Goal: Transaction & Acquisition: Purchase product/service

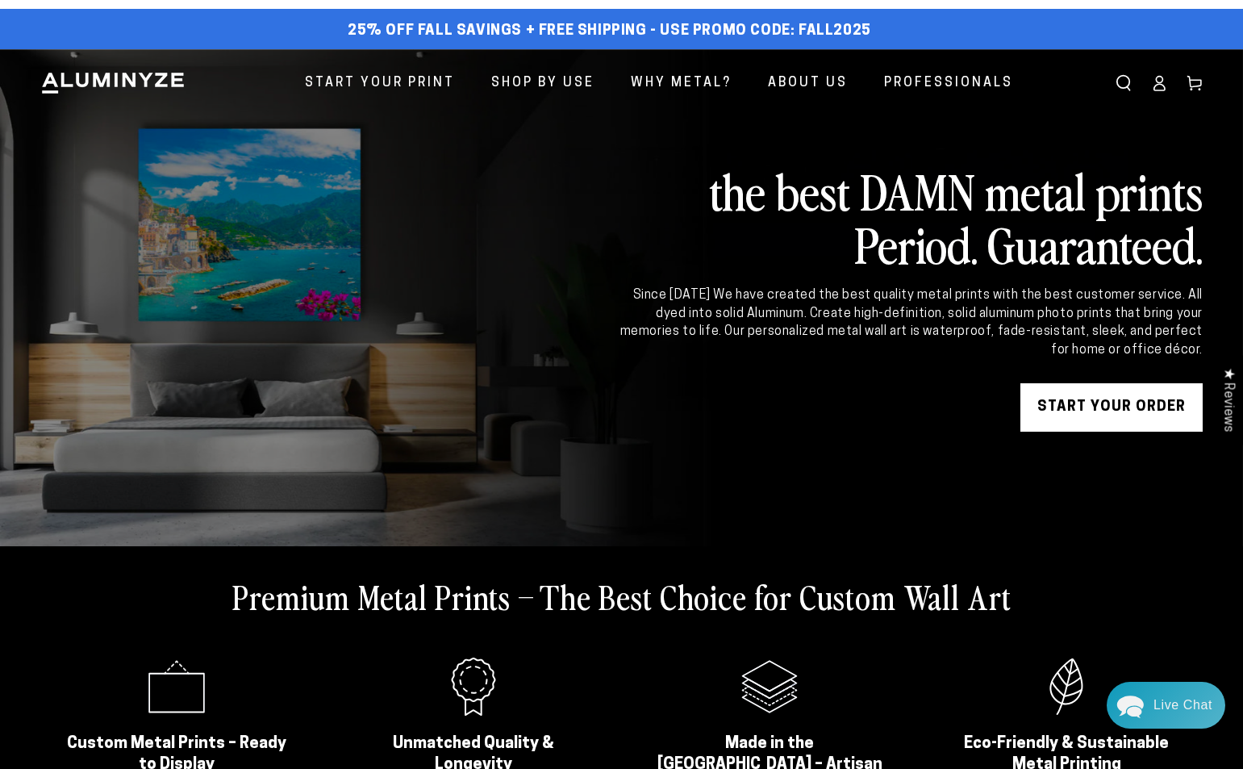
click at [103, 263] on div "Close dialog Get 35% Off + Free Shipping on Your First Order! Plus, enjoy early…" at bounding box center [621, 384] width 1243 height 769
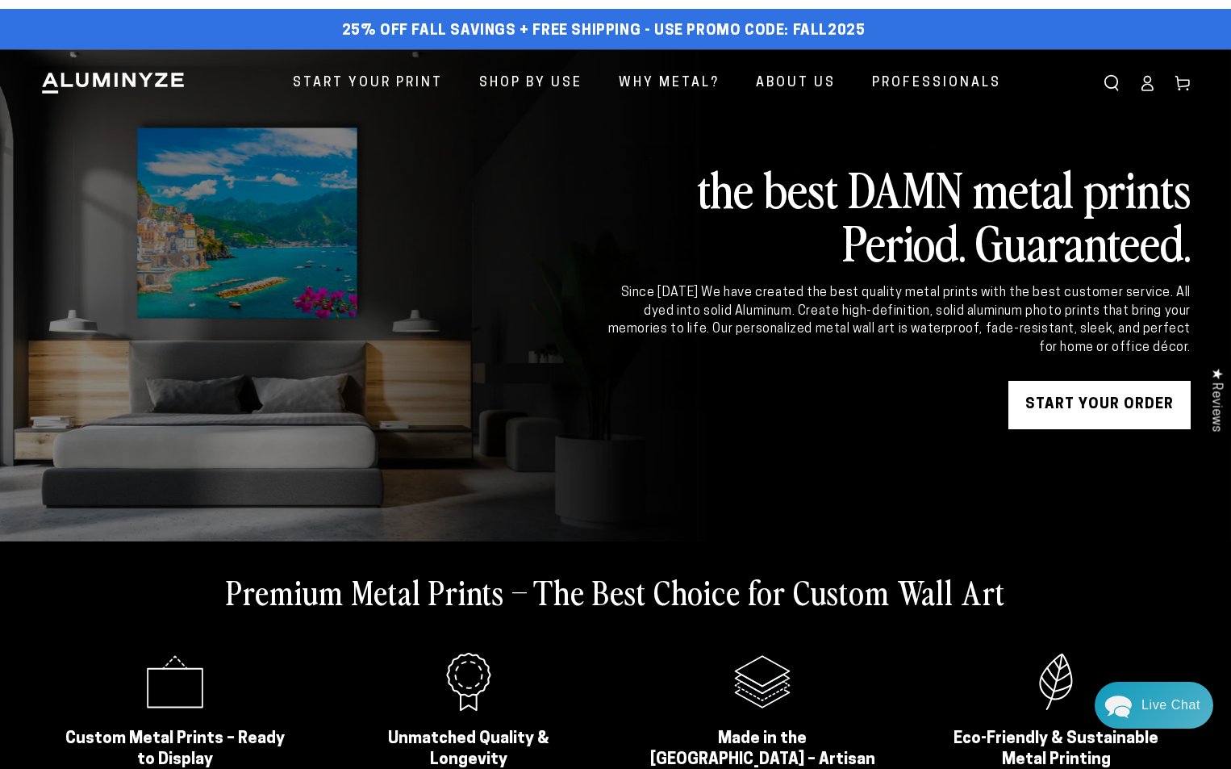
click at [103, 344] on link "START YOUR Order" at bounding box center [1099, 405] width 182 height 48
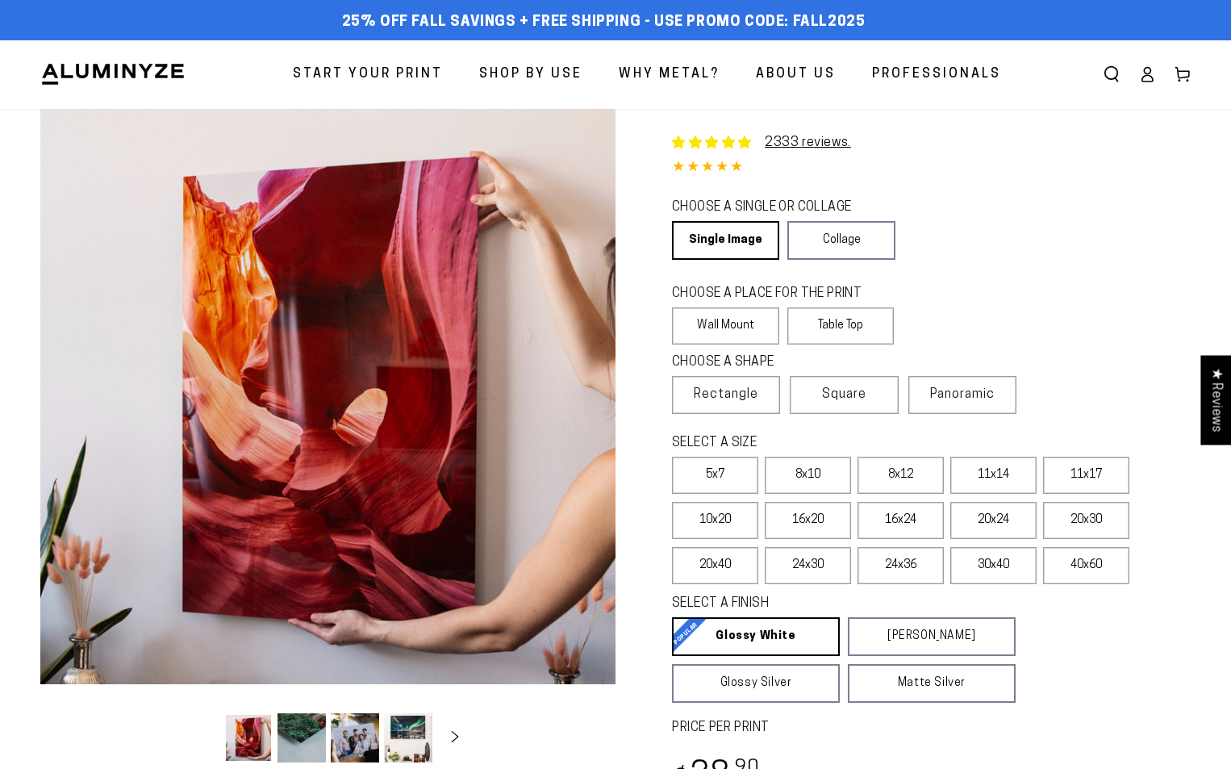
select select "**********"
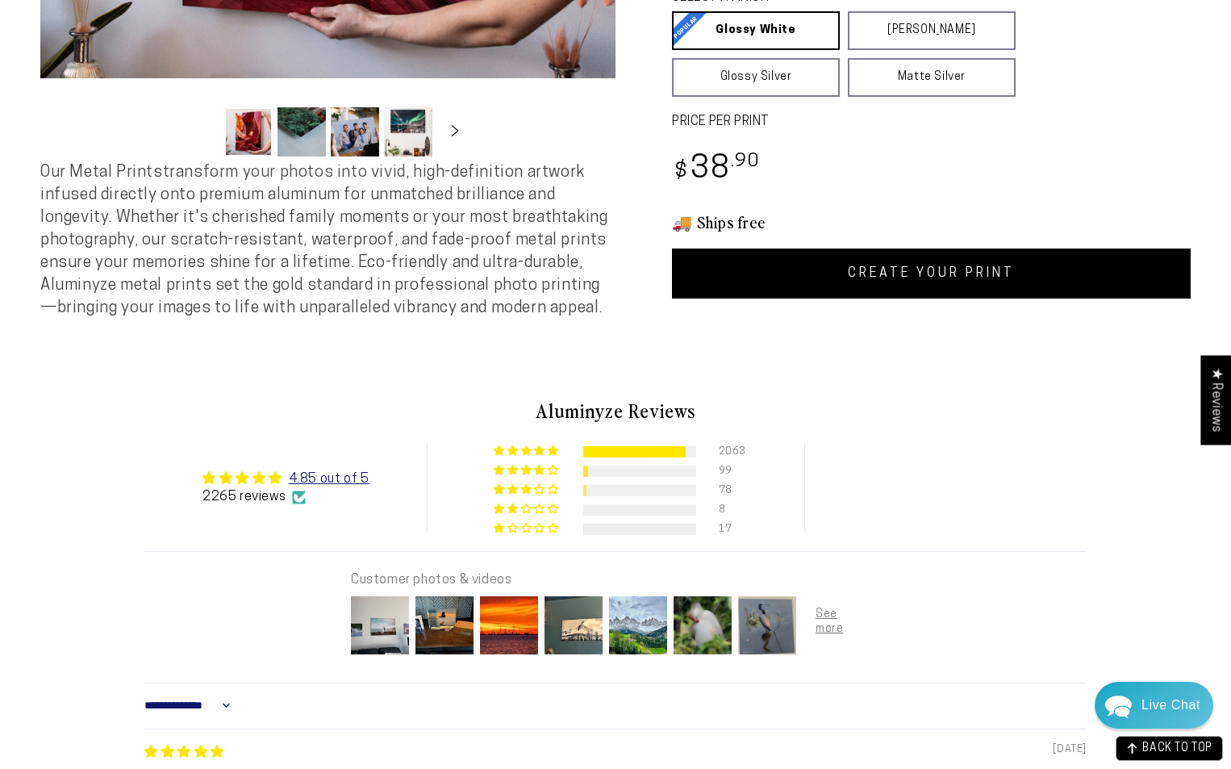
scroll to position [481, 0]
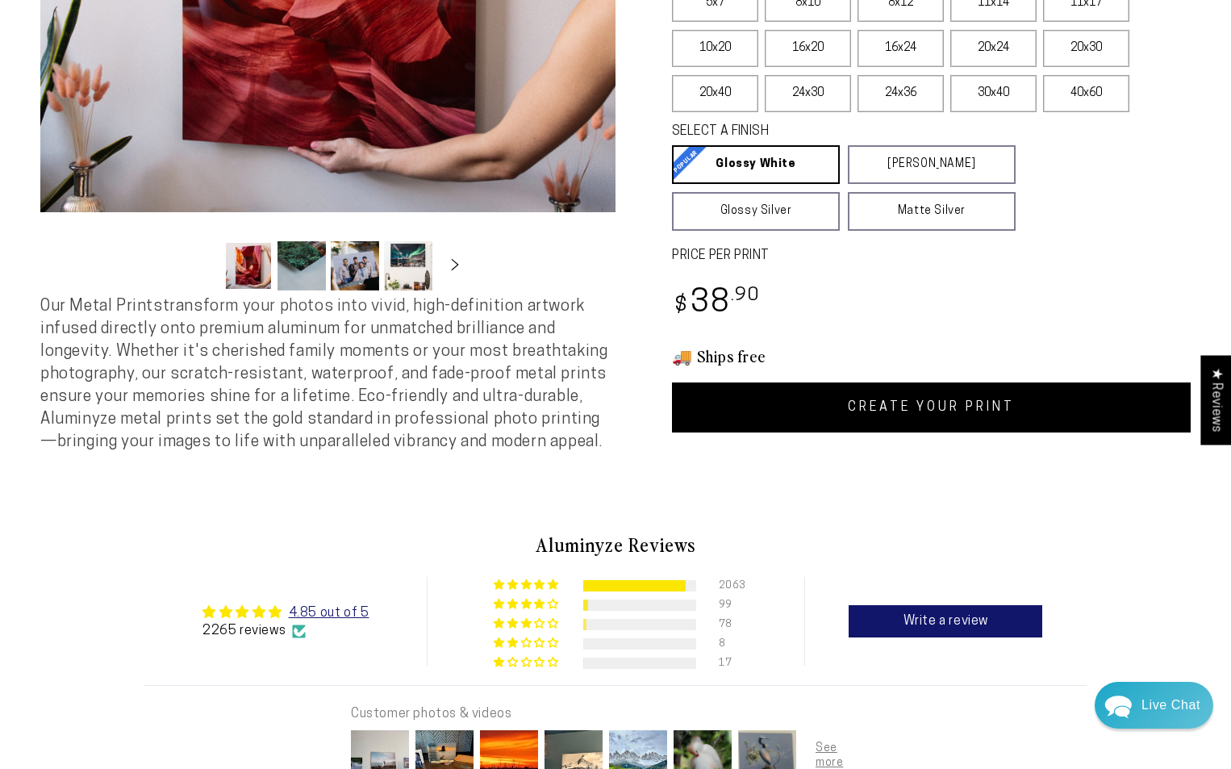
click at [970, 379] on div "2333 reviews. Single Product 4.85 / 5.0 (2265) 2265 total reviews CHOOSE A SING…" at bounding box center [903, 34] width 575 height 795
click at [921, 440] on div "2333 reviews. Single Product 4.85 / 5.0 (2265) 2265 total reviews CHOOSE A SING…" at bounding box center [903, 45] width 575 height 816
click at [920, 417] on link "CREATE YOUR PRINT" at bounding box center [931, 407] width 519 height 50
